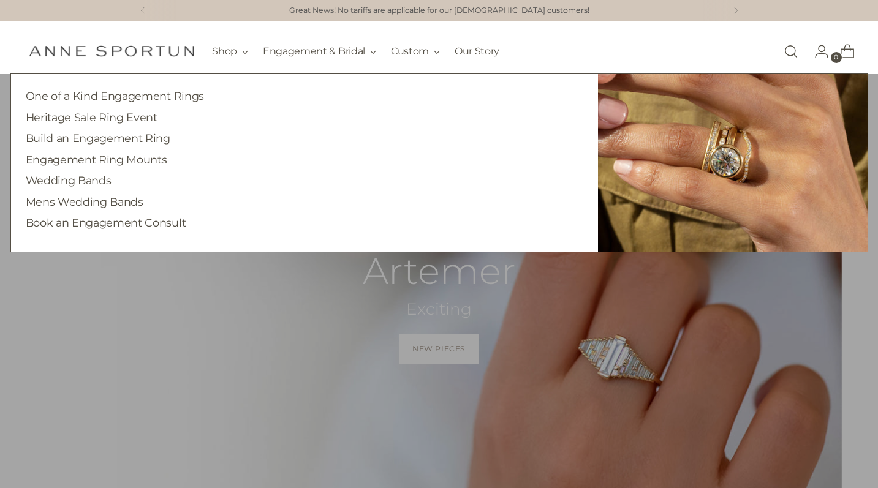
click at [146, 137] on link "Build an Engagement Ring" at bounding box center [98, 138] width 145 height 13
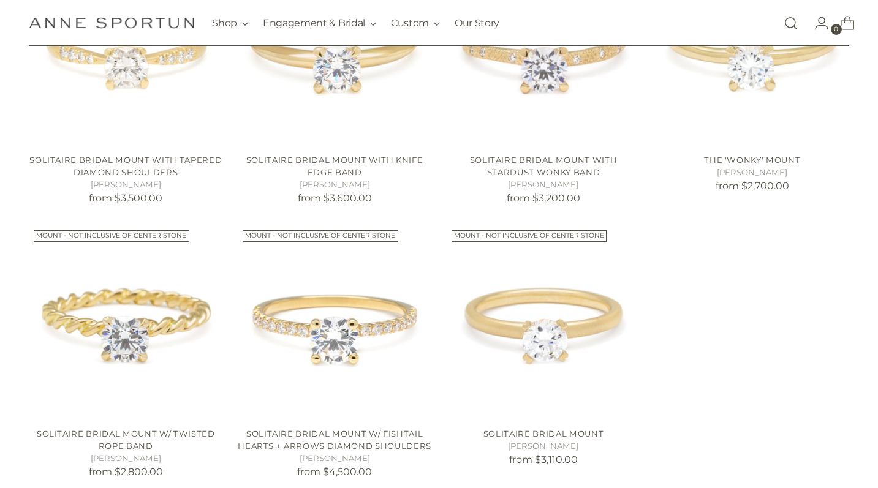
scroll to position [962, 0]
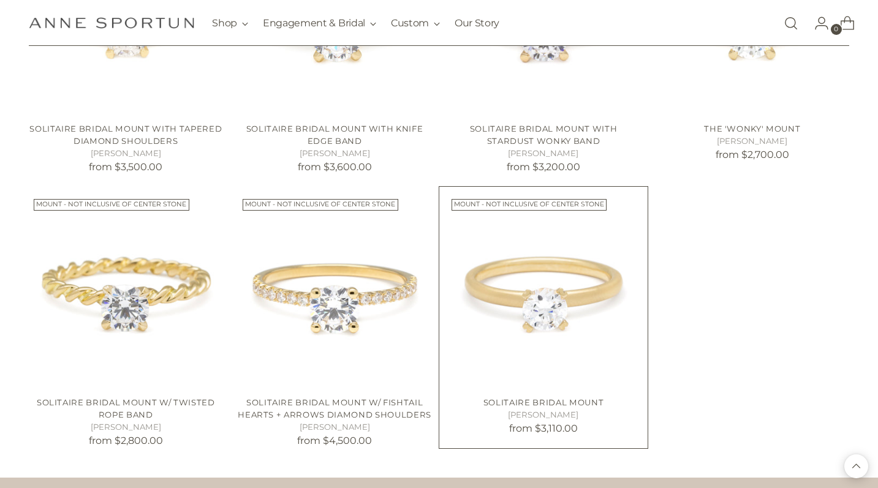
click at [0, 0] on img "Solitaire Bridal Mount" at bounding box center [0, 0] width 0 height 0
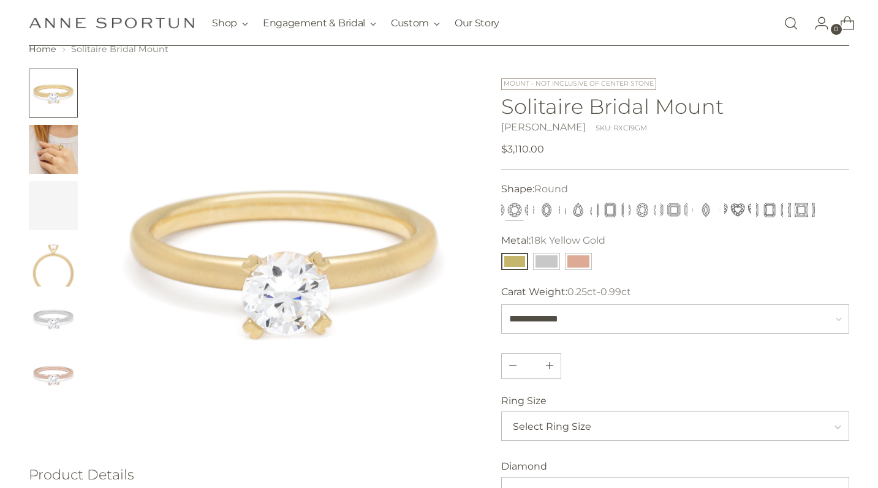
scroll to position [88, 0]
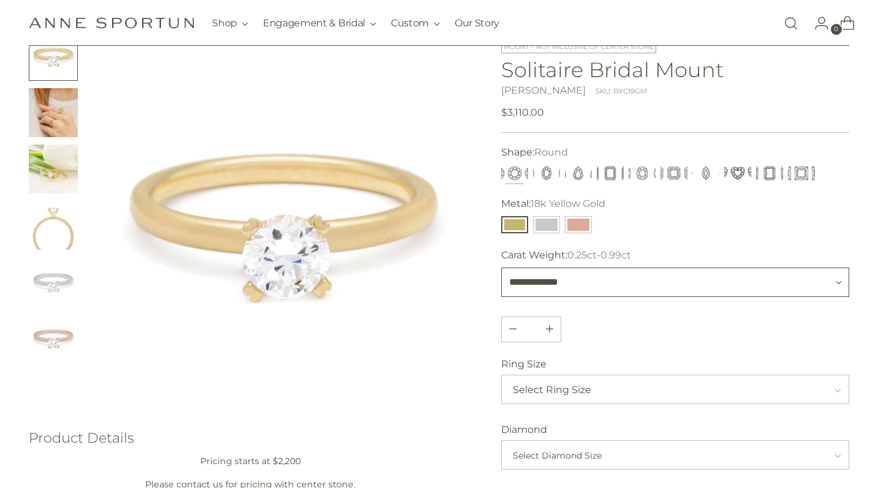
select select "**********"
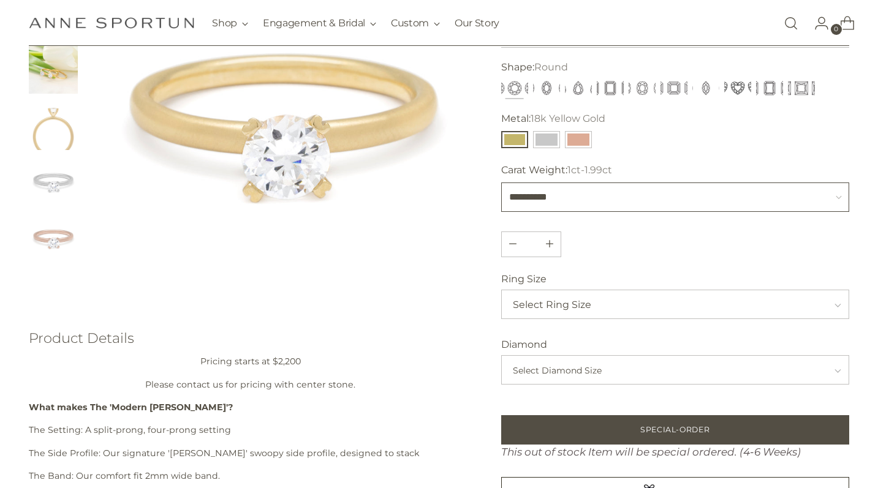
scroll to position [241, 0]
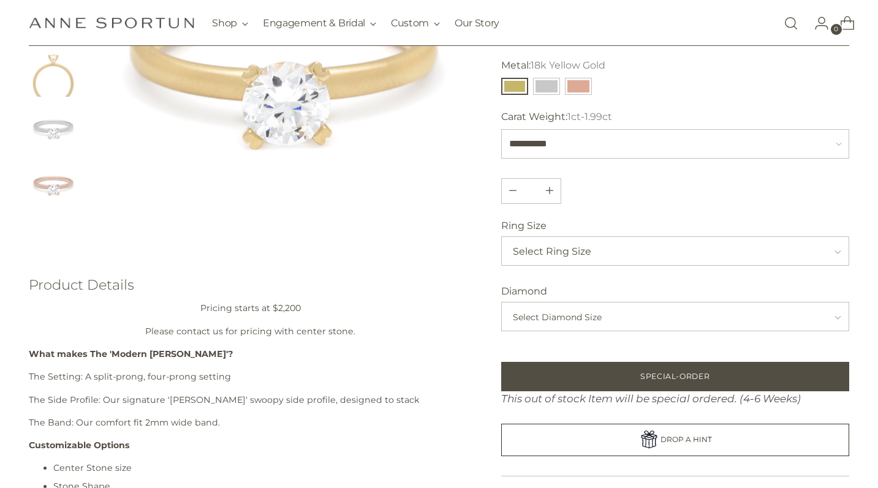
click at [592, 257] on span "Select Ring Size" at bounding box center [671, 251] width 317 height 29
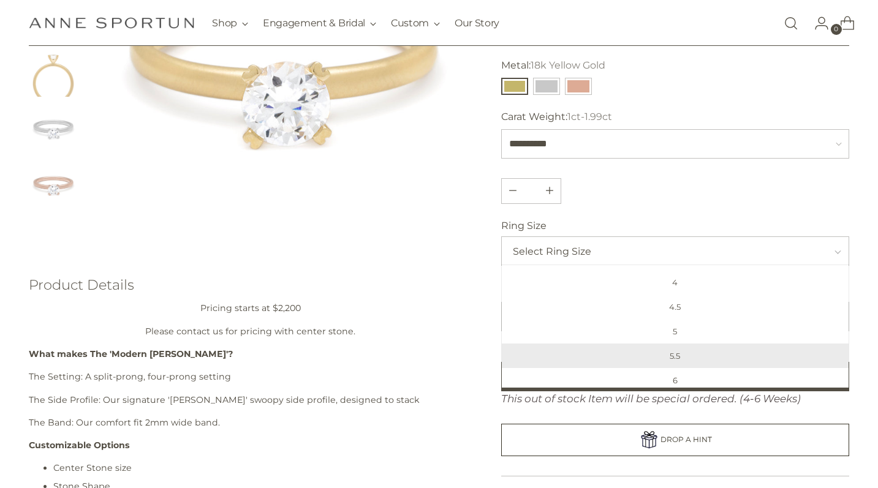
scroll to position [46, 0]
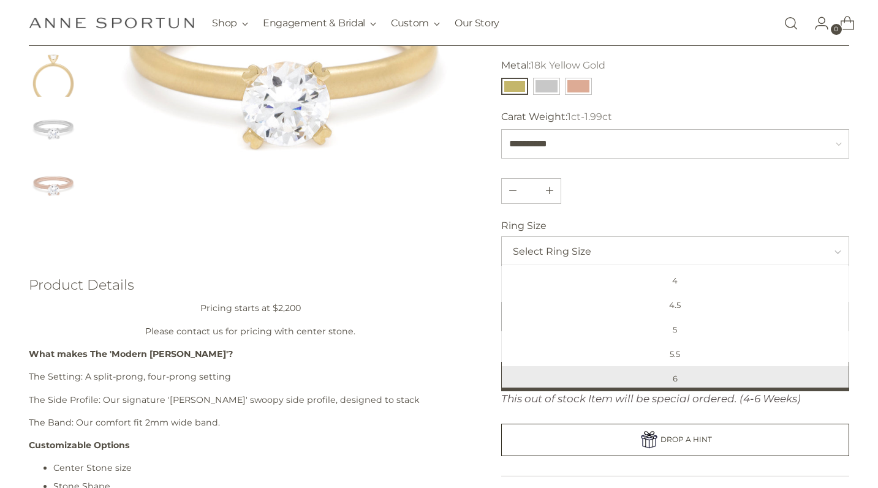
click at [669, 383] on span "6" at bounding box center [675, 378] width 341 height 24
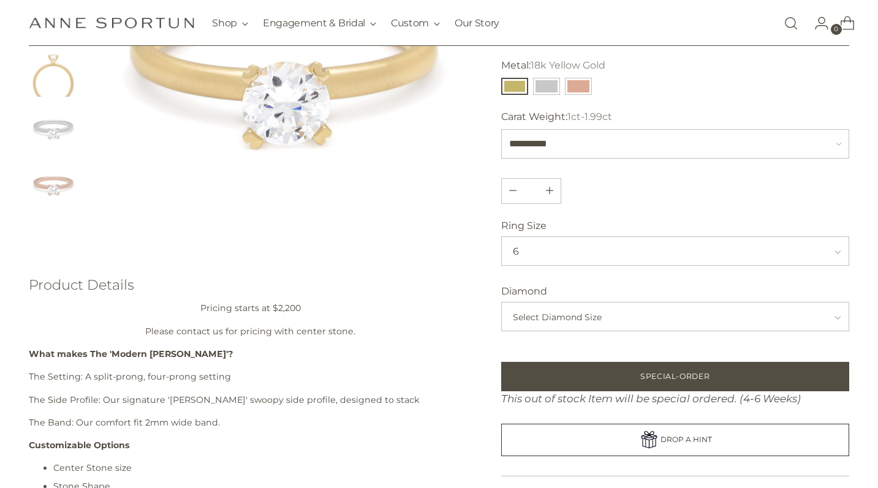
click at [611, 322] on span "Select Diamond Size" at bounding box center [671, 317] width 317 height 29
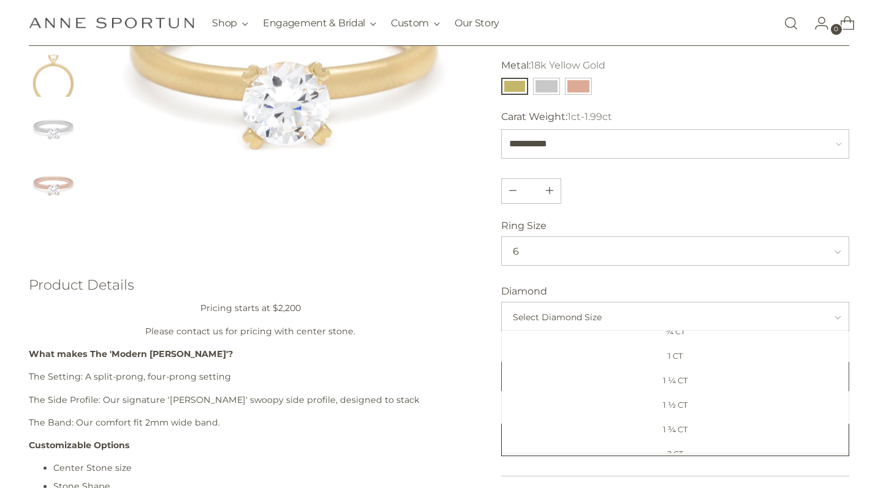
scroll to position [161, 0]
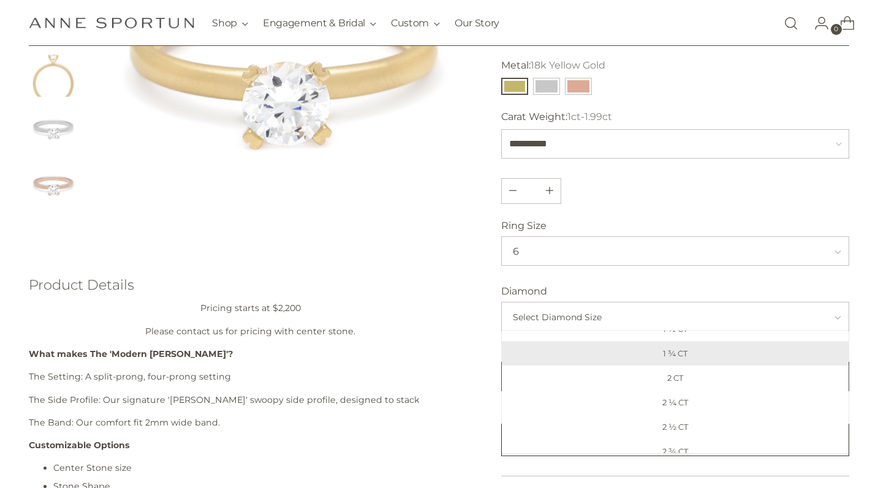
click at [696, 352] on span "1 ¾ CT" at bounding box center [675, 353] width 341 height 24
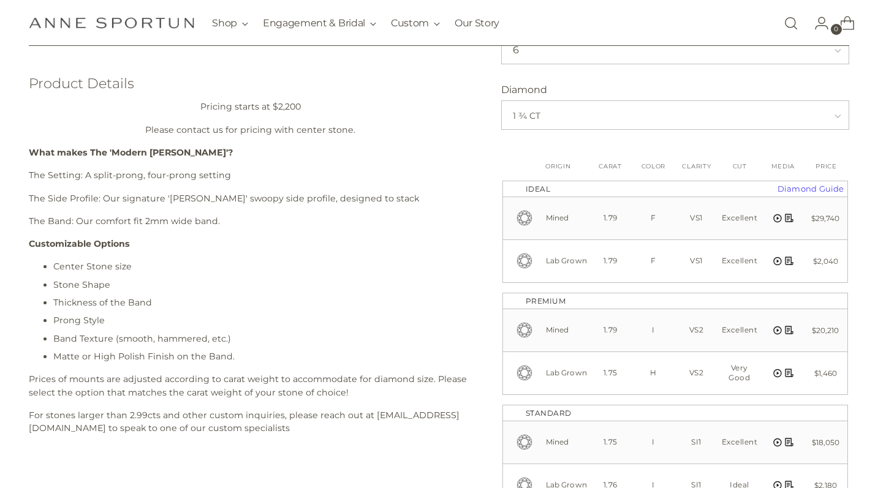
scroll to position [464, 0]
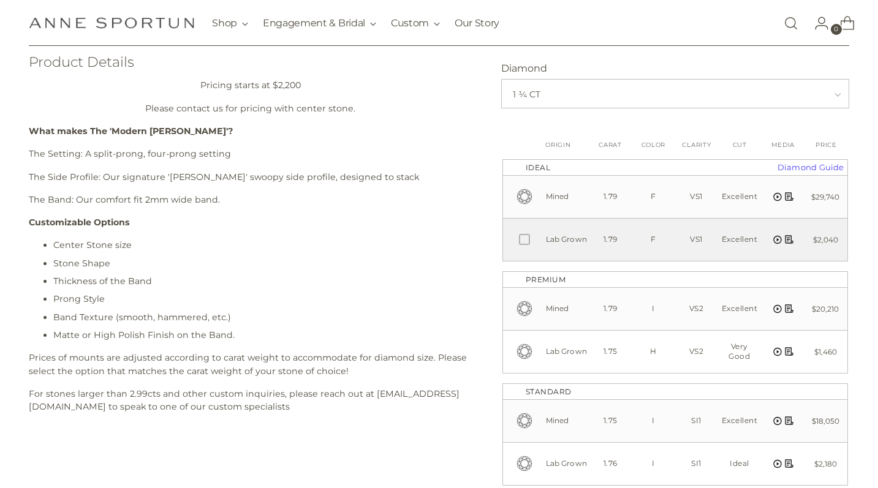
click at [582, 247] on label "Lab Grown" at bounding box center [567, 239] width 43 height 17
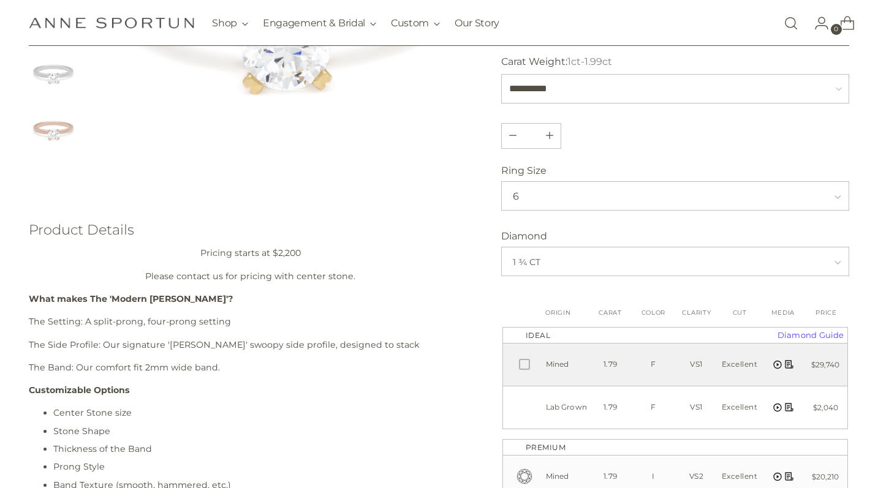
scroll to position [300, 0]
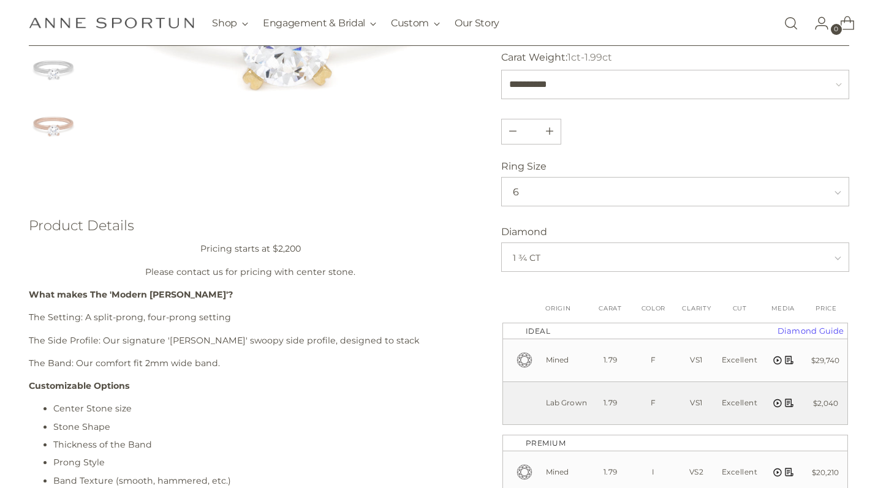
click at [521, 403] on polyline at bounding box center [524, 403] width 7 height 5
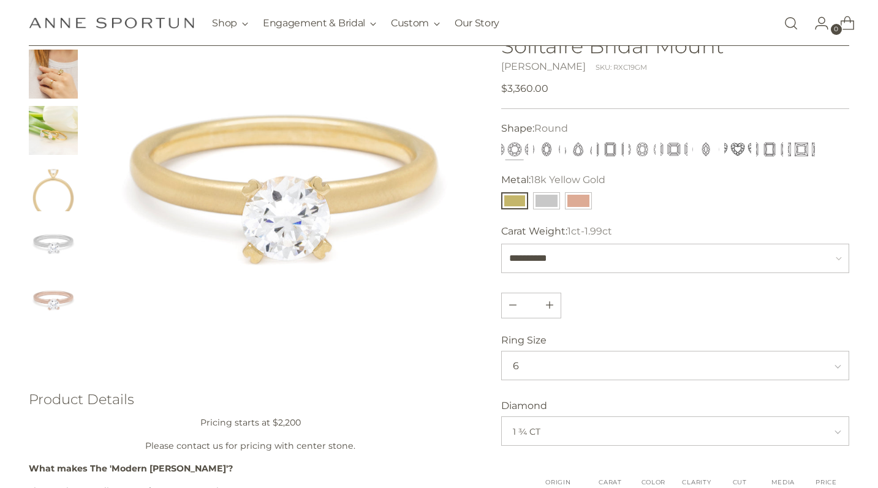
scroll to position [303, 0]
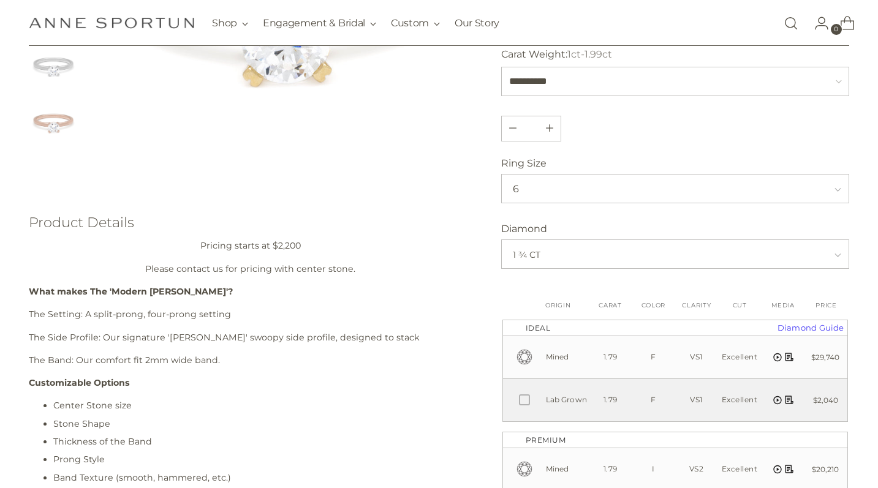
click at [521, 401] on icon at bounding box center [525, 401] width 11 height 11
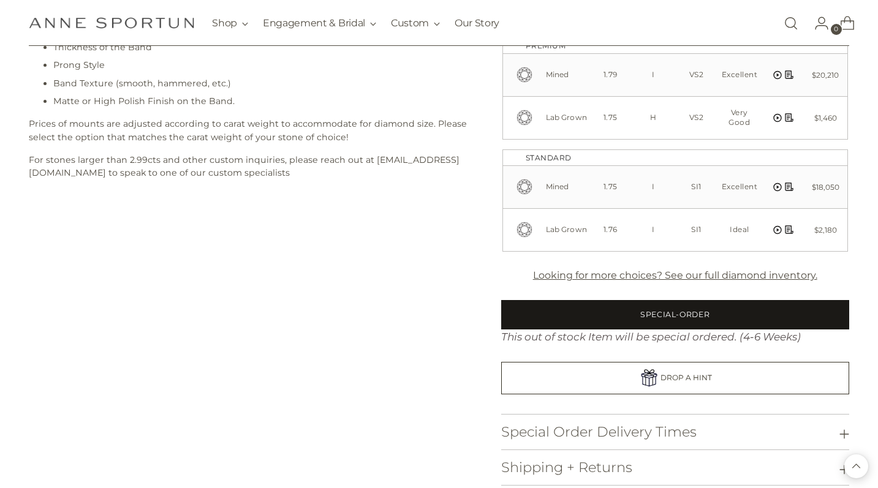
scroll to position [770, 0]
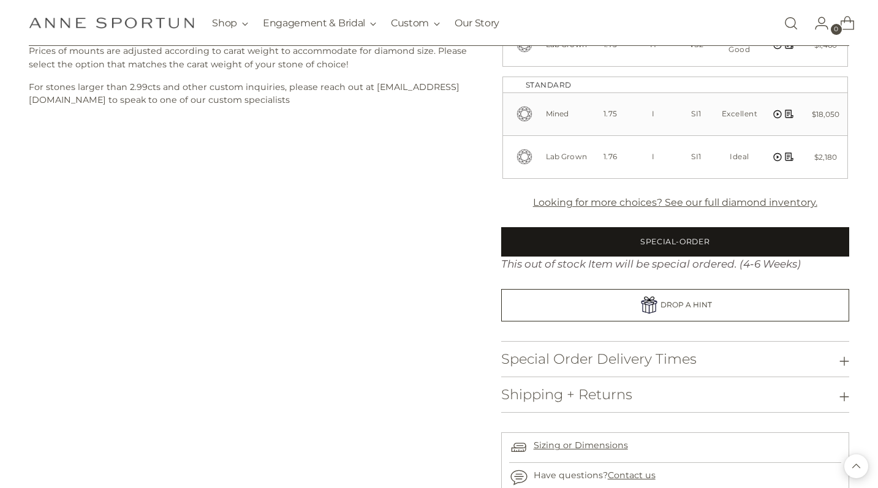
click at [594, 238] on button "Special-Order" at bounding box center [675, 241] width 348 height 29
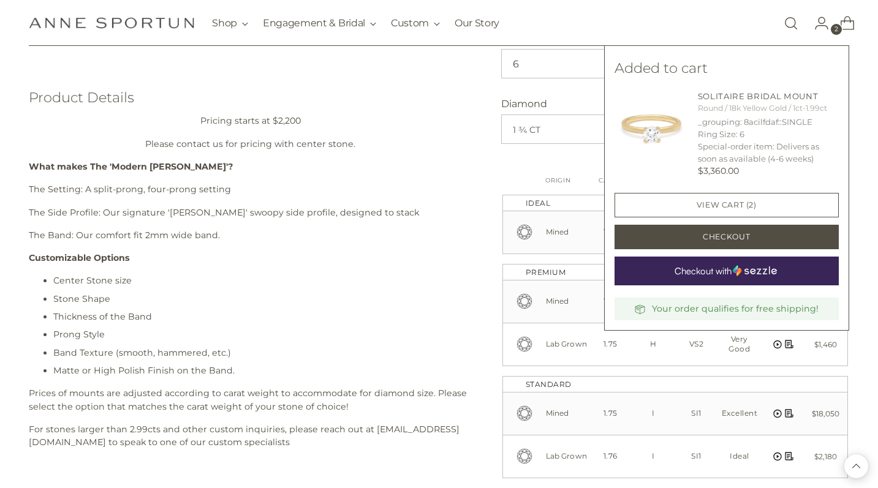
scroll to position [394, 0]
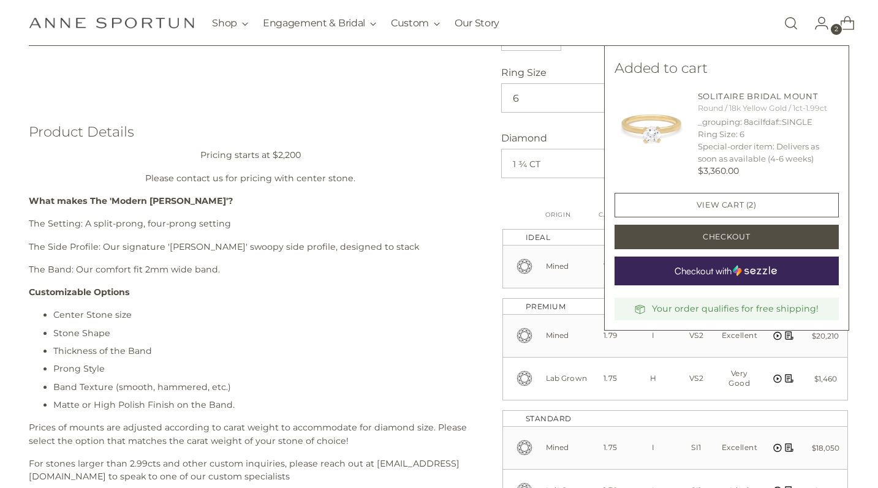
click at [434, 350] on li "Thickness of the Band" at bounding box center [262, 351] width 418 height 13
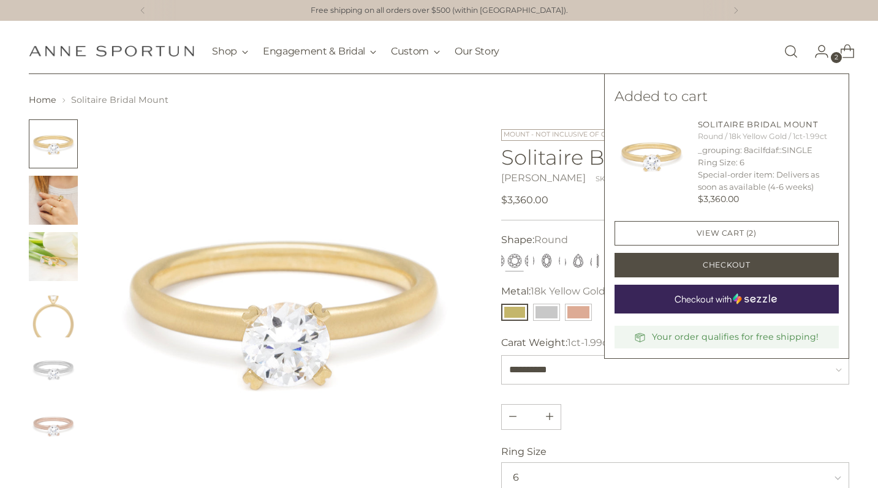
scroll to position [0, 0]
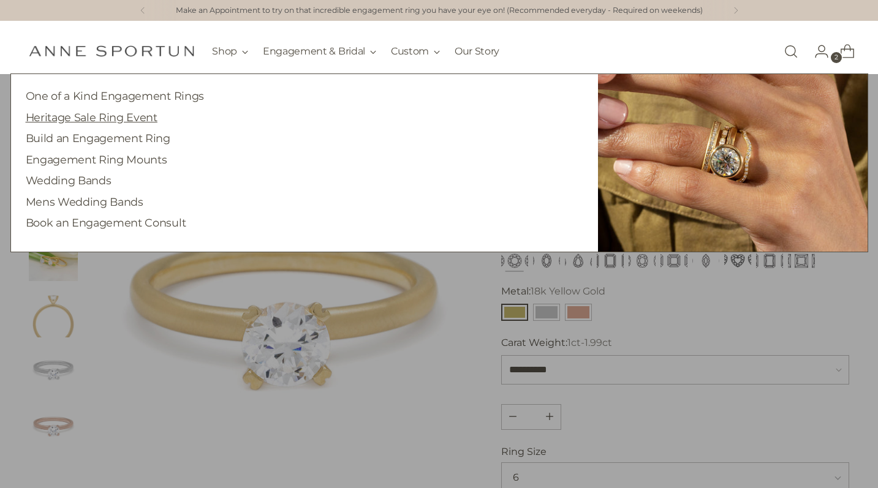
click at [132, 119] on link "Heritage Sale Ring Event" at bounding box center [92, 117] width 132 height 13
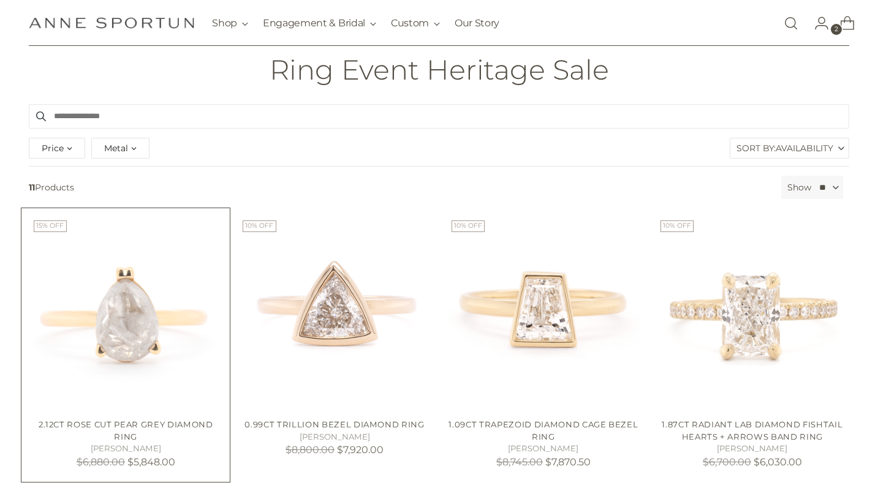
scroll to position [100, 0]
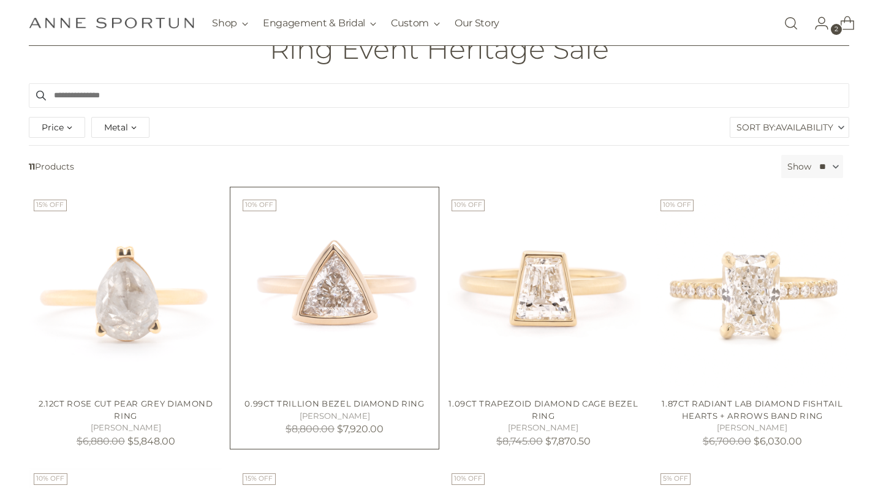
click at [0, 0] on img "0.99ct Trillion Bezel Diamond Ring" at bounding box center [0, 0] width 0 height 0
